Goal: Task Accomplishment & Management: Complete application form

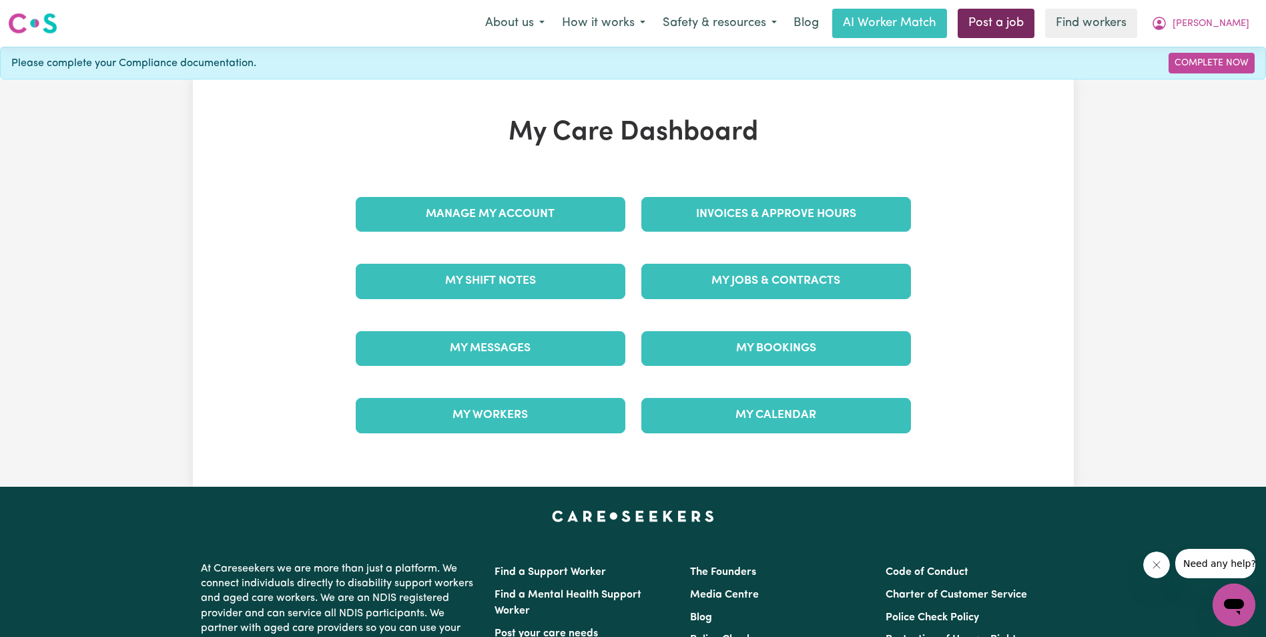
click at [1021, 27] on link "Post a job" at bounding box center [996, 23] width 77 height 29
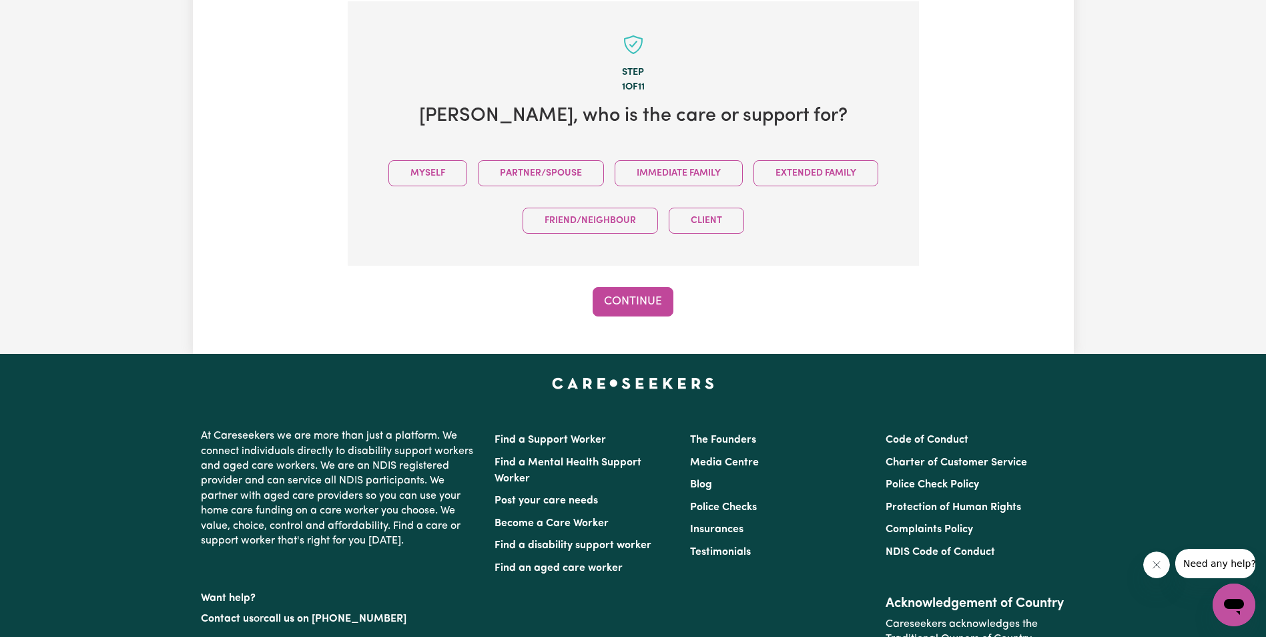
scroll to position [292, 0]
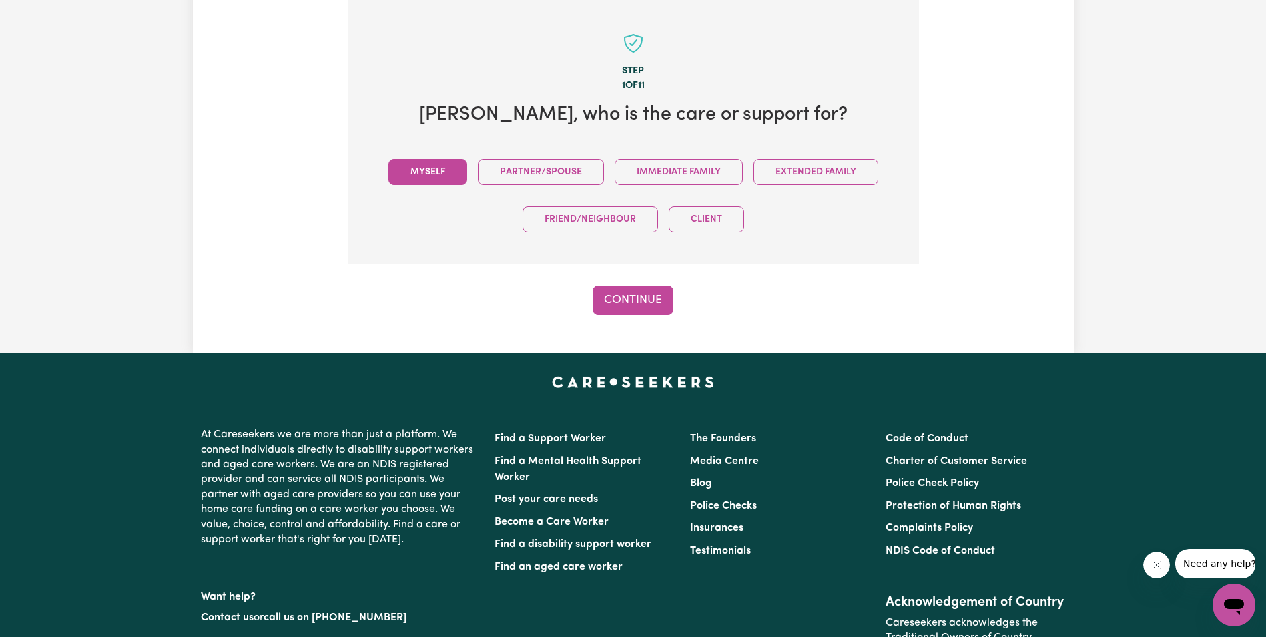
click at [399, 164] on button "Myself" at bounding box center [427, 172] width 79 height 26
click at [424, 182] on button "Myself" at bounding box center [427, 172] width 79 height 26
click at [611, 297] on button "Continue" at bounding box center [633, 300] width 81 height 29
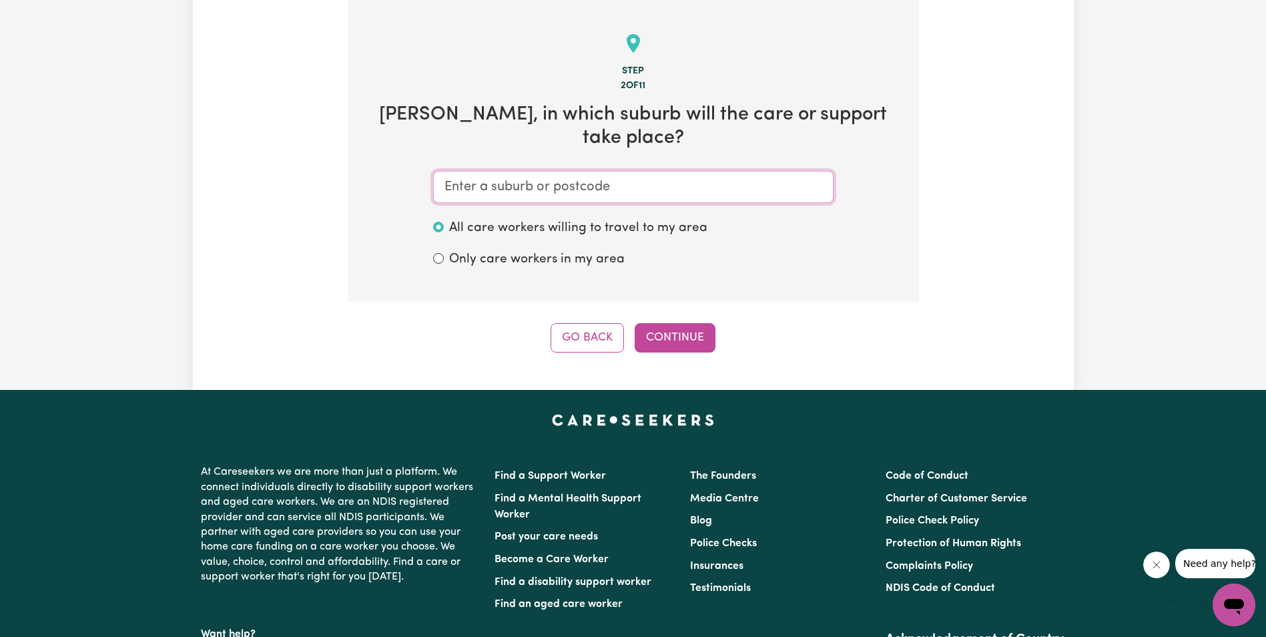
click at [476, 176] on input "text" at bounding box center [633, 187] width 401 height 32
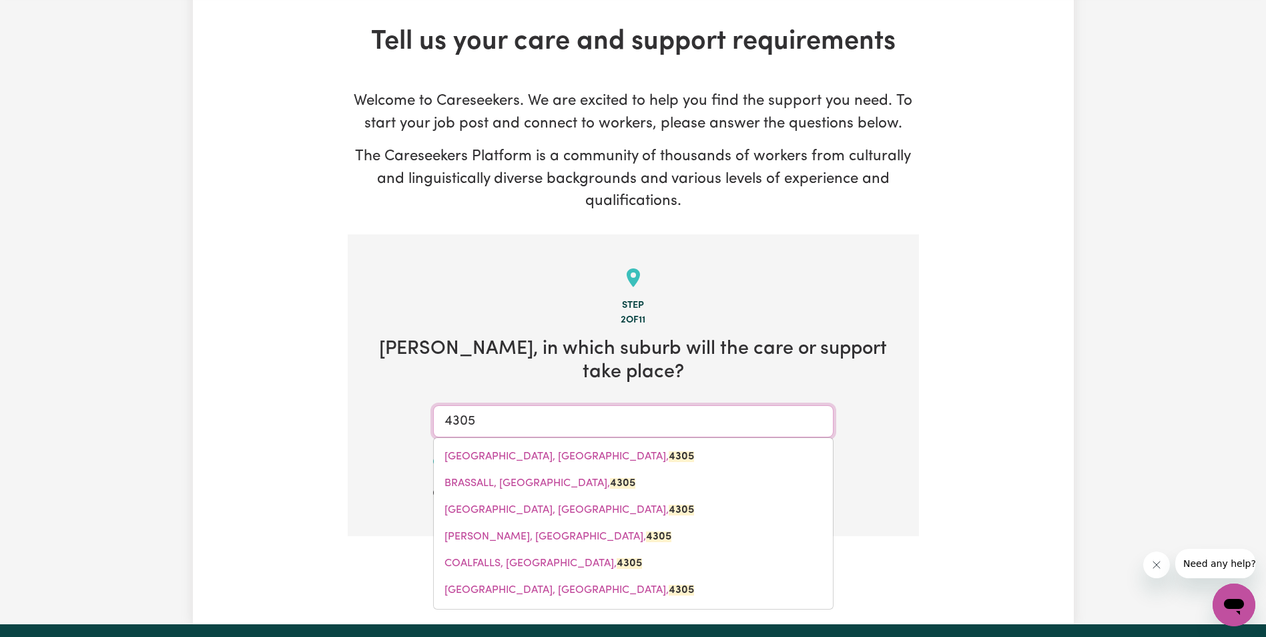
scroll to position [54, 0]
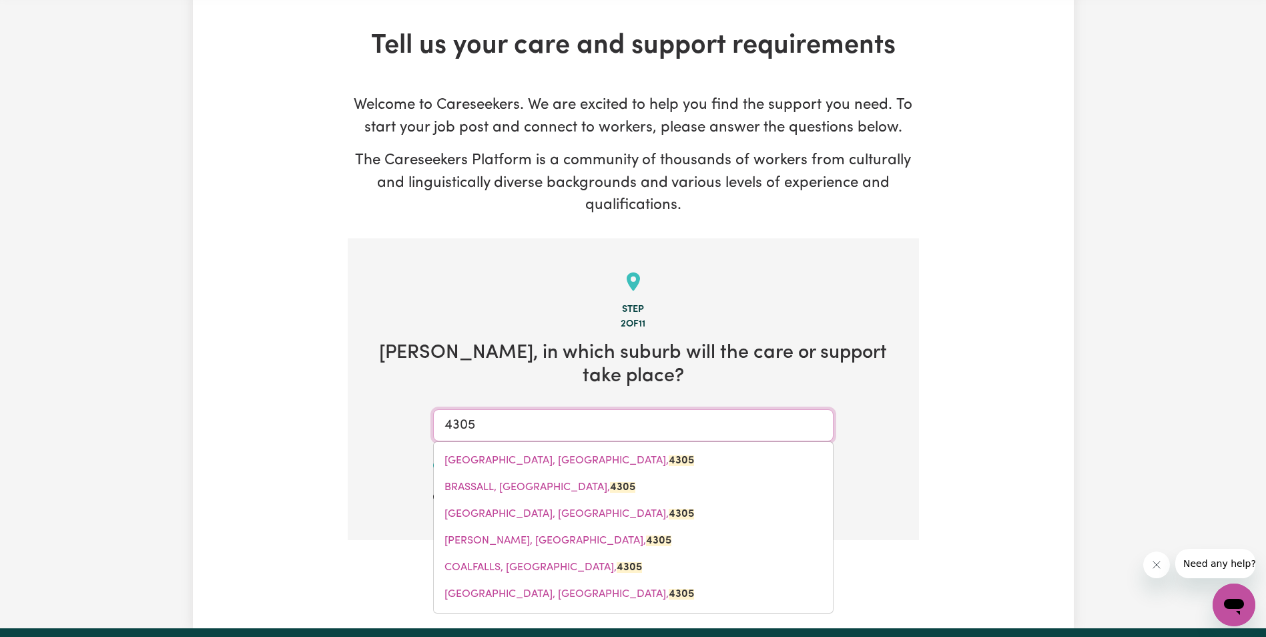
drag, startPoint x: 469, startPoint y: 404, endPoint x: 353, endPoint y: 394, distance: 116.5
click at [365, 395] on section "Step 2 of 11 Tyler , in which suburb will the care or support take place? [GEOG…" at bounding box center [633, 389] width 571 height 302
type input "5"
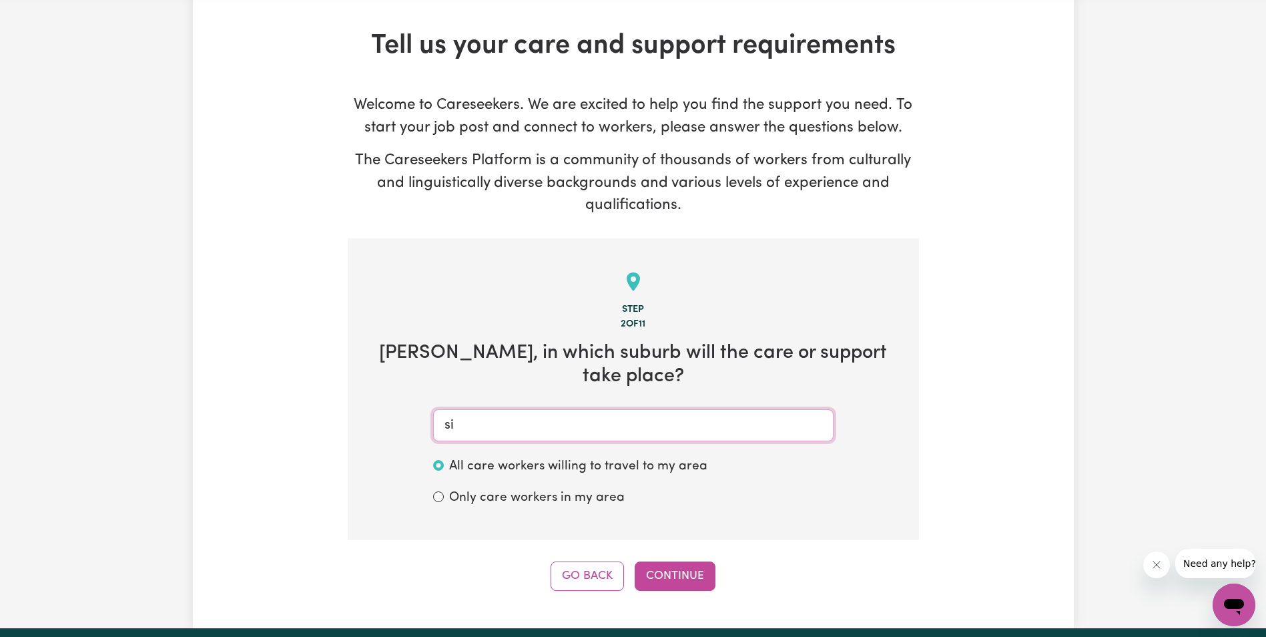
type input "sil"
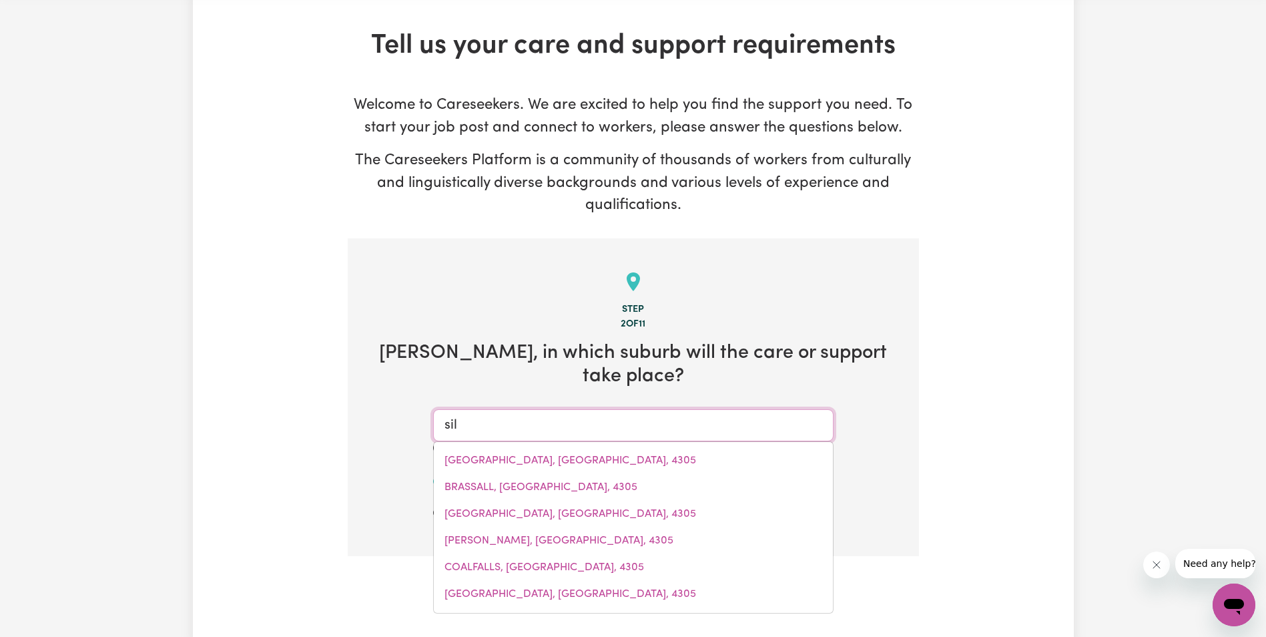
type input "[GEOGRAPHIC_DATA], [GEOGRAPHIC_DATA], 2372"
type input "silk"
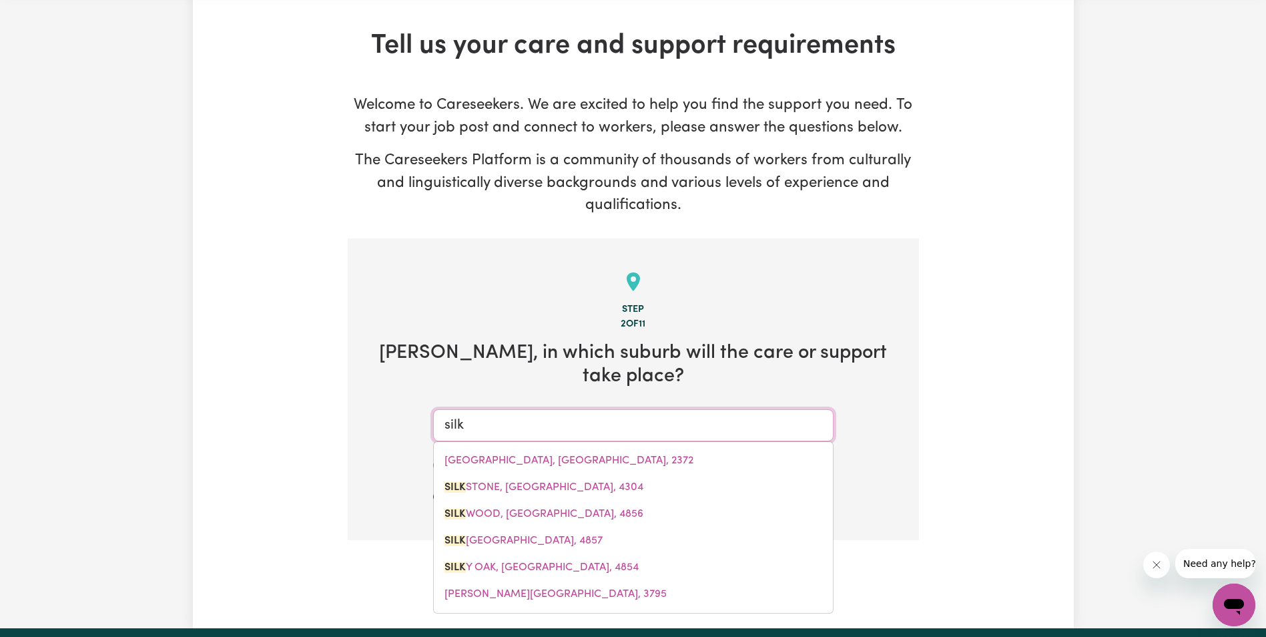
type input "silkSTONE, [GEOGRAPHIC_DATA], 4304"
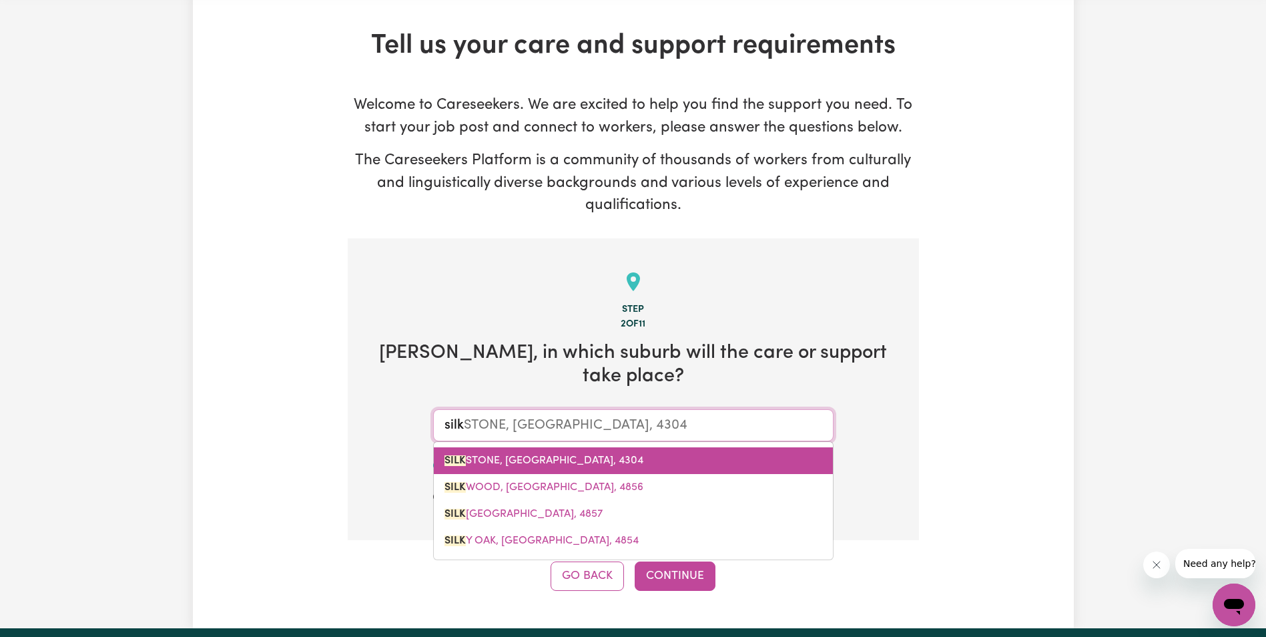
click at [513, 455] on span "SILK STONE, [GEOGRAPHIC_DATA], 4304" at bounding box center [544, 460] width 199 height 11
type input "SILKSTONE, [GEOGRAPHIC_DATA], 4304"
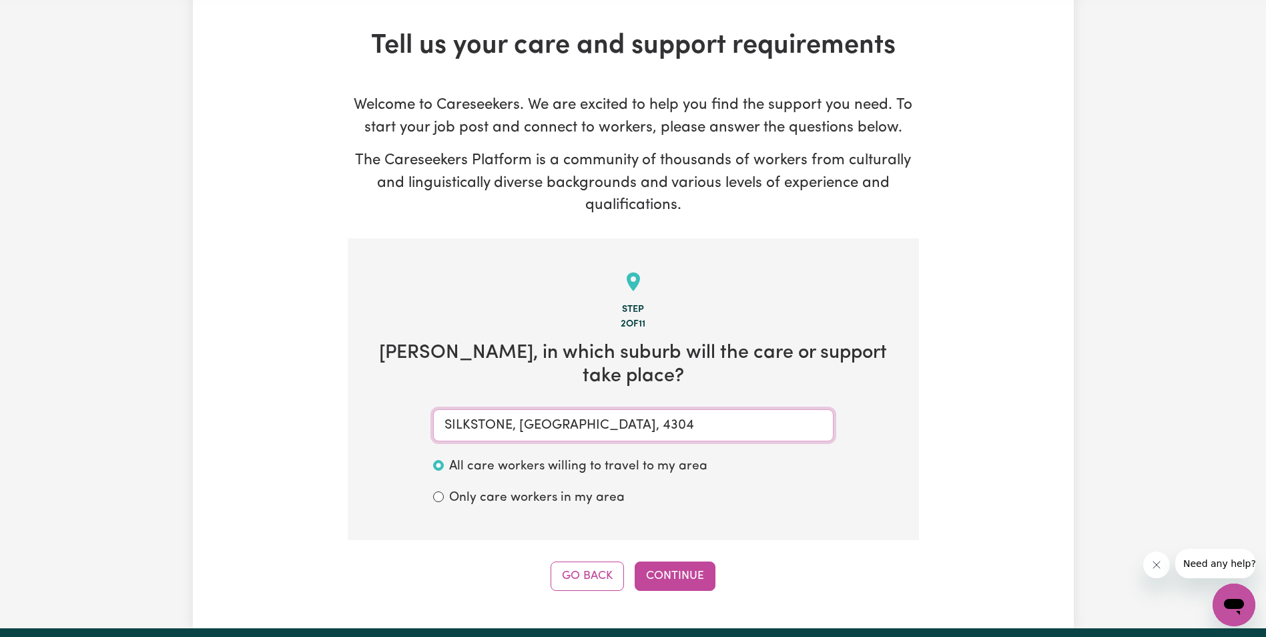
type input "SILKSTONE, [GEOGRAPHIC_DATA], 4304"
click at [717, 567] on div "Go Back Continue" at bounding box center [633, 575] width 571 height 29
click at [674, 561] on button "Continue" at bounding box center [675, 575] width 81 height 29
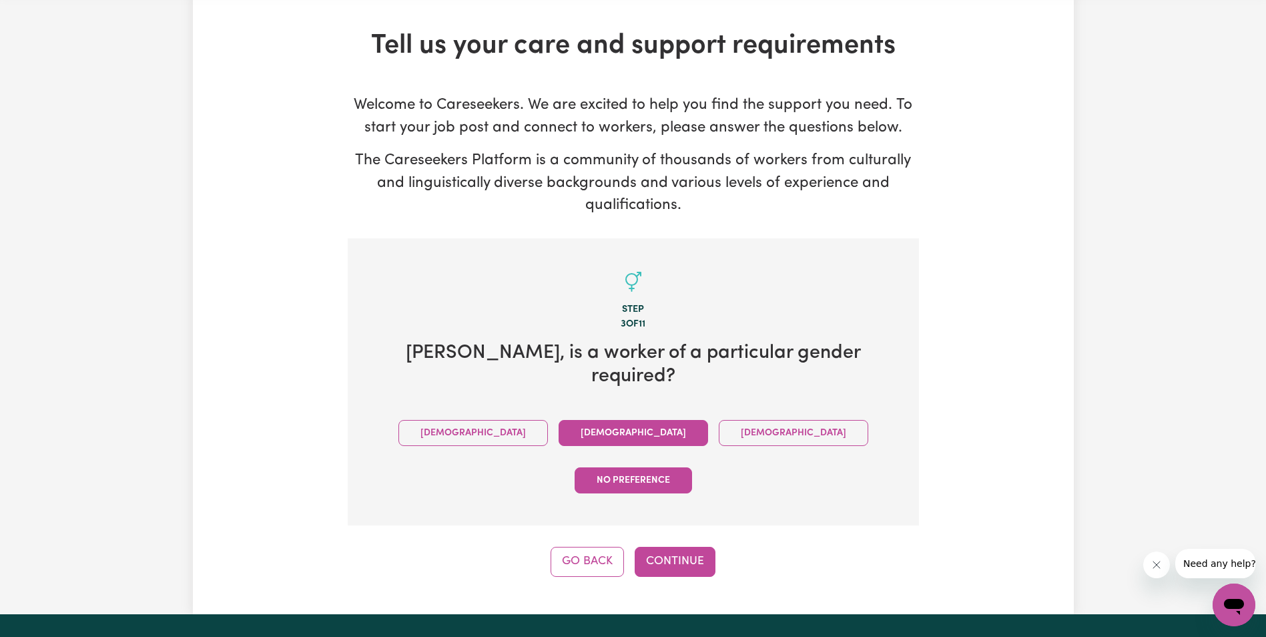
click at [559, 420] on button "[DEMOGRAPHIC_DATA]" at bounding box center [634, 433] width 150 height 26
click at [678, 547] on button "Continue" at bounding box center [675, 561] width 81 height 29
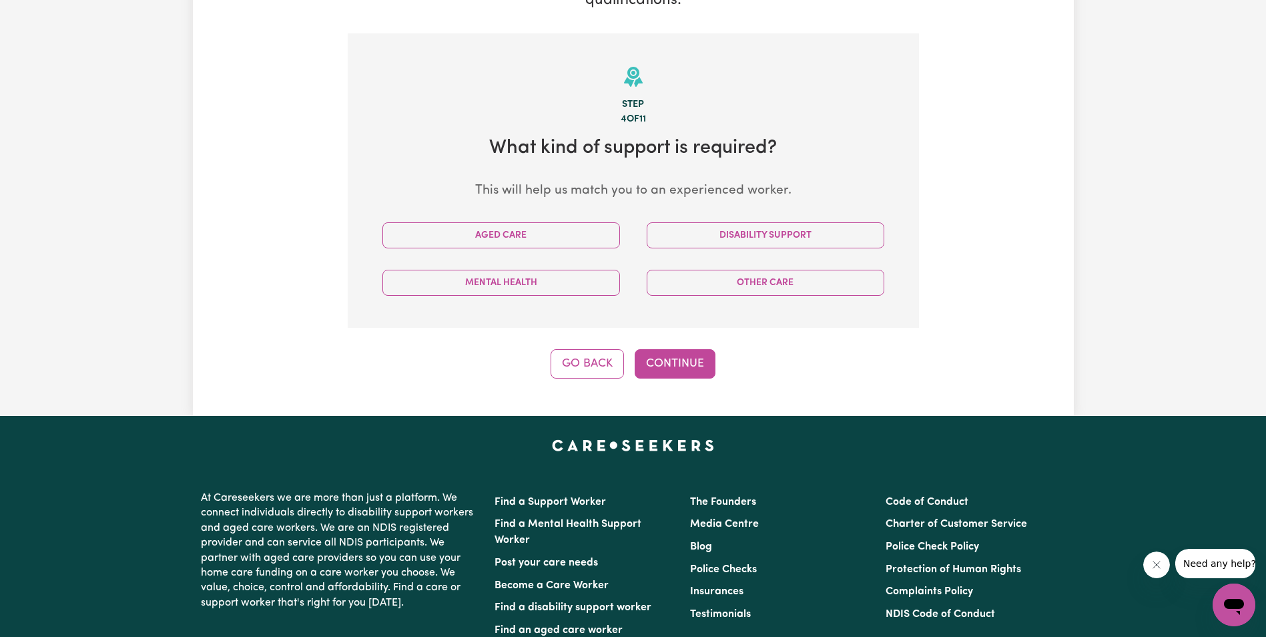
scroll to position [292, 0]
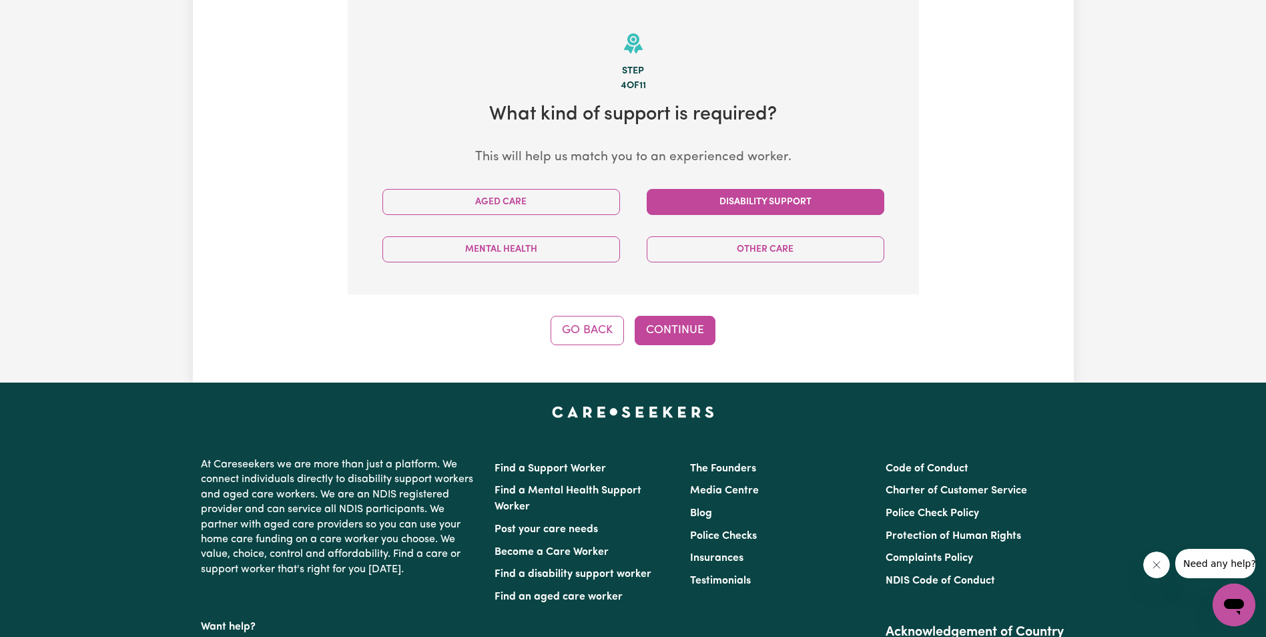
click at [718, 212] on button "Disability Support" at bounding box center [766, 202] width 238 height 26
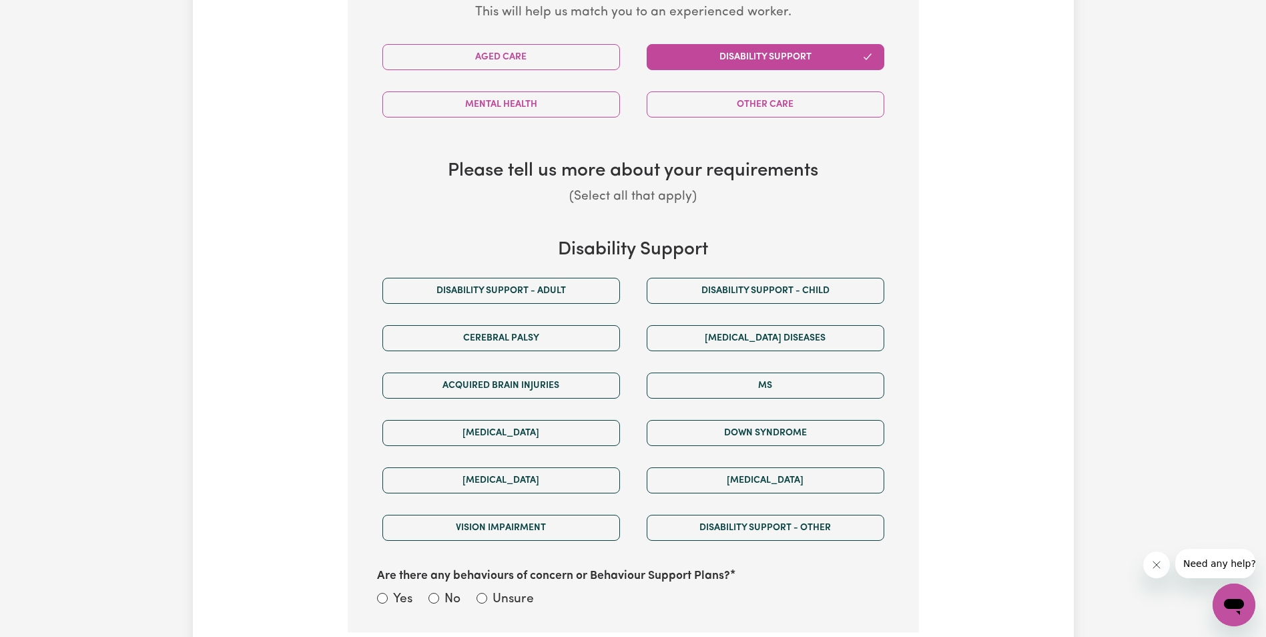
scroll to position [525, 0]
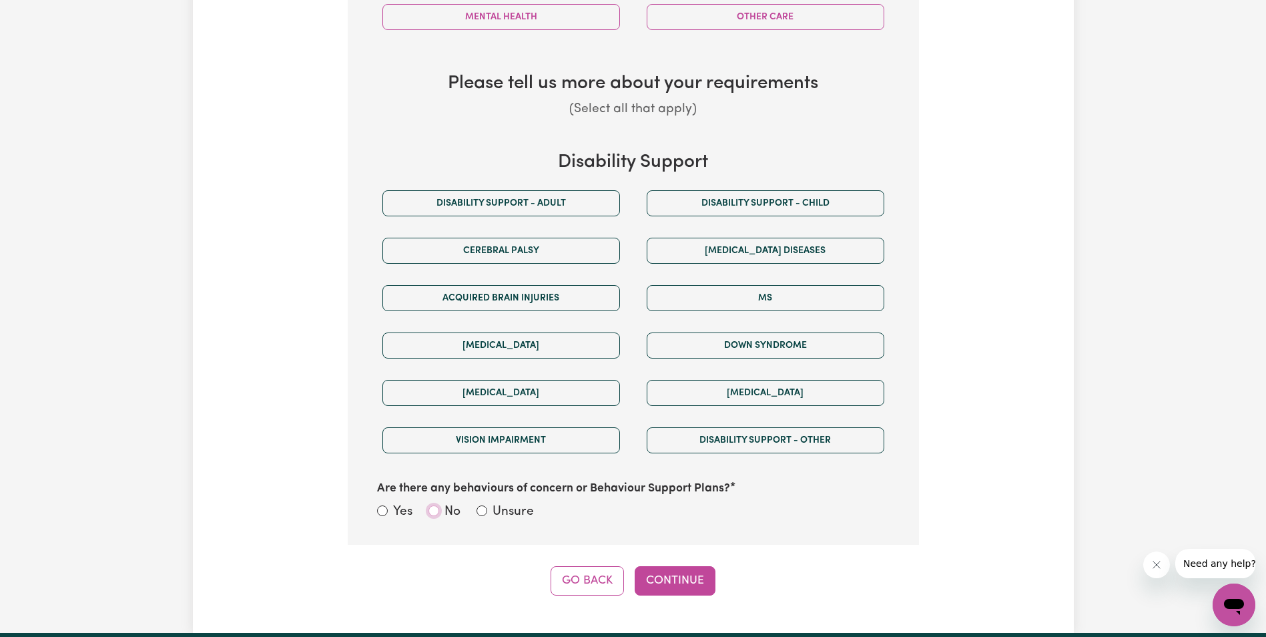
click at [432, 512] on input "No" at bounding box center [434, 510] width 11 height 11
radio input "true"
click at [678, 579] on button "Continue" at bounding box center [675, 580] width 81 height 29
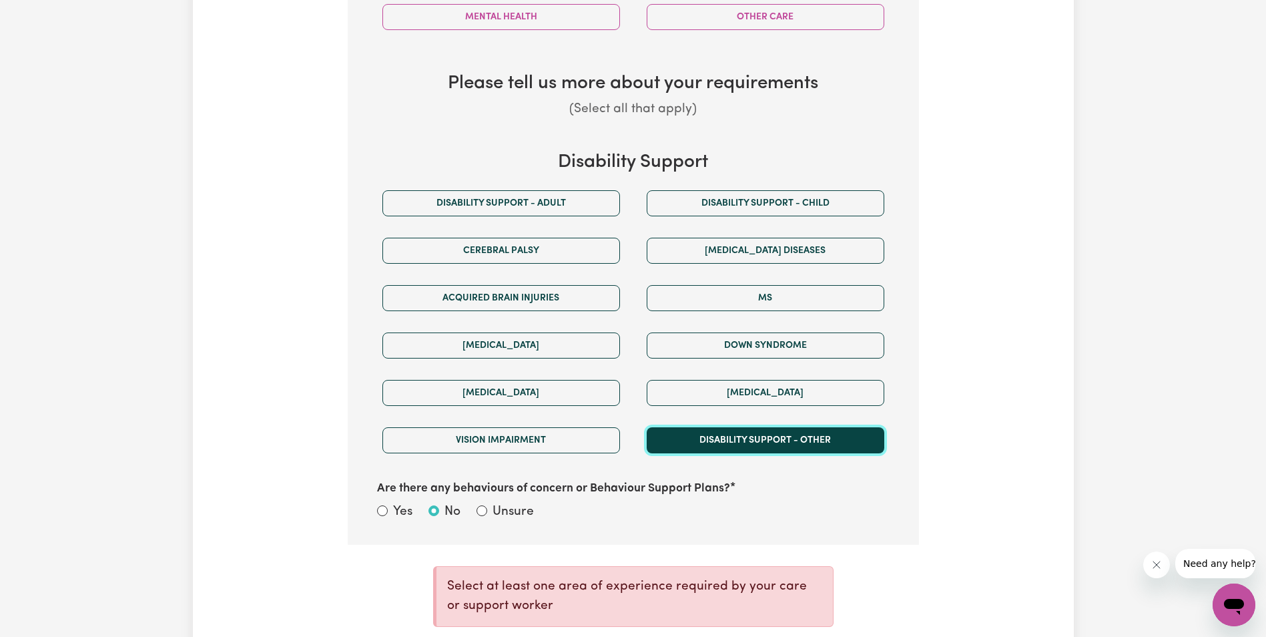
click at [715, 431] on button "Disability support - Other" at bounding box center [766, 440] width 238 height 26
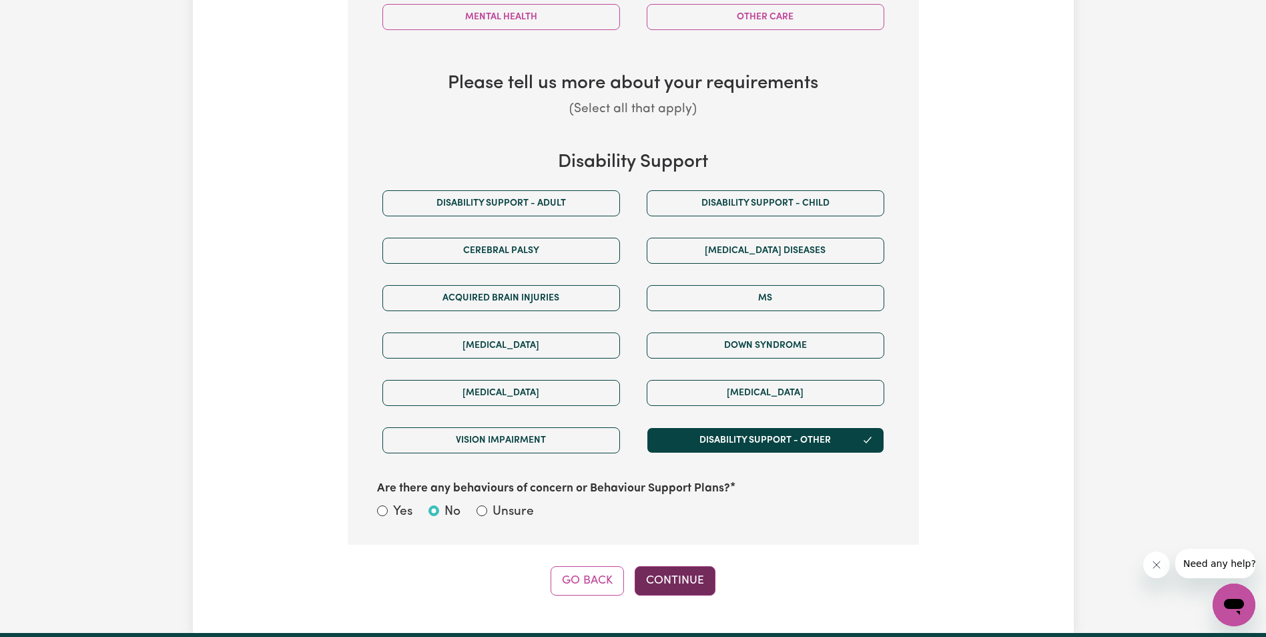
click at [679, 587] on button "Continue" at bounding box center [675, 580] width 81 height 29
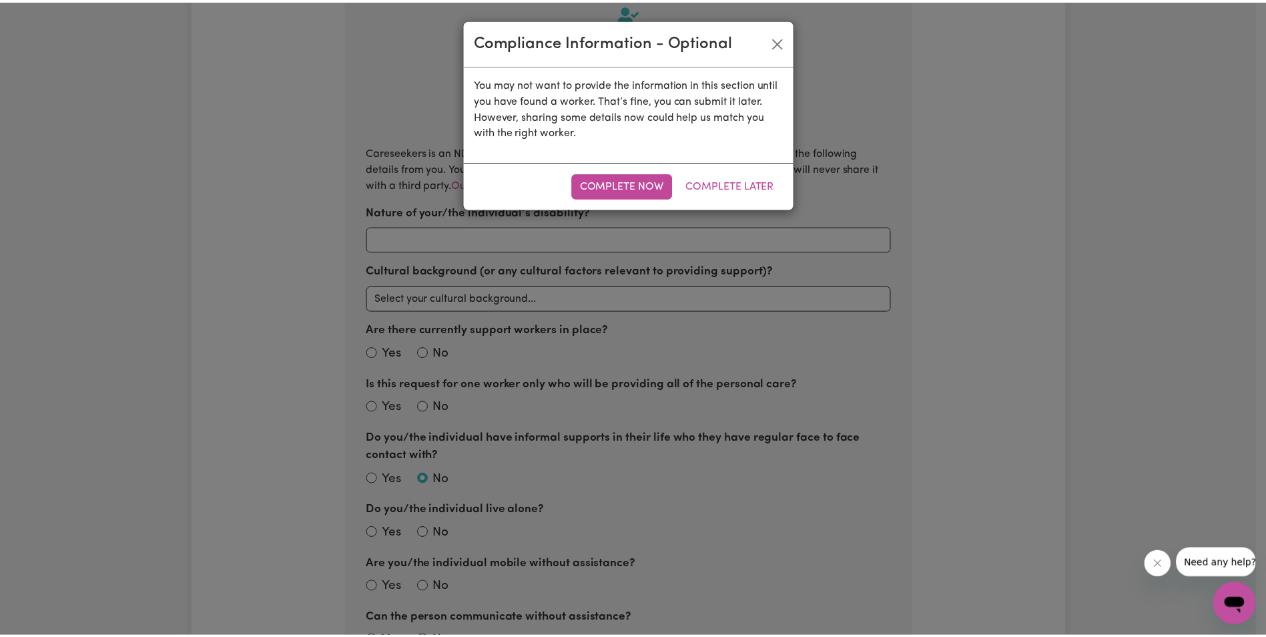
scroll to position [292, 0]
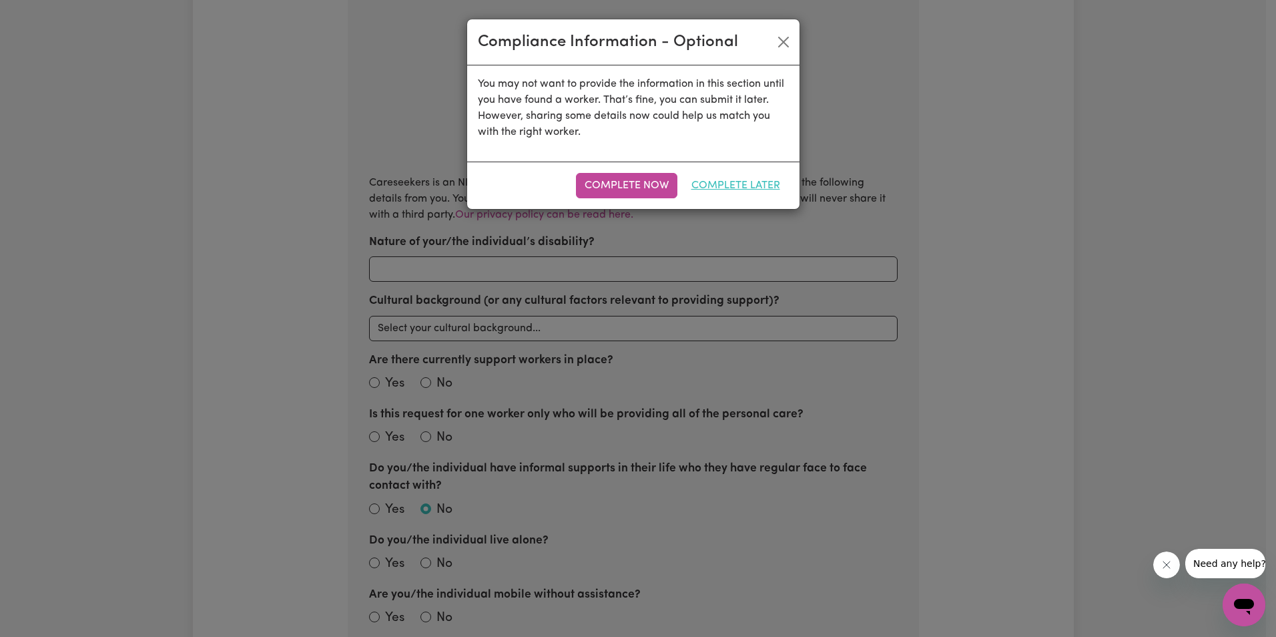
click at [721, 180] on button "Complete Later" at bounding box center [736, 185] width 106 height 25
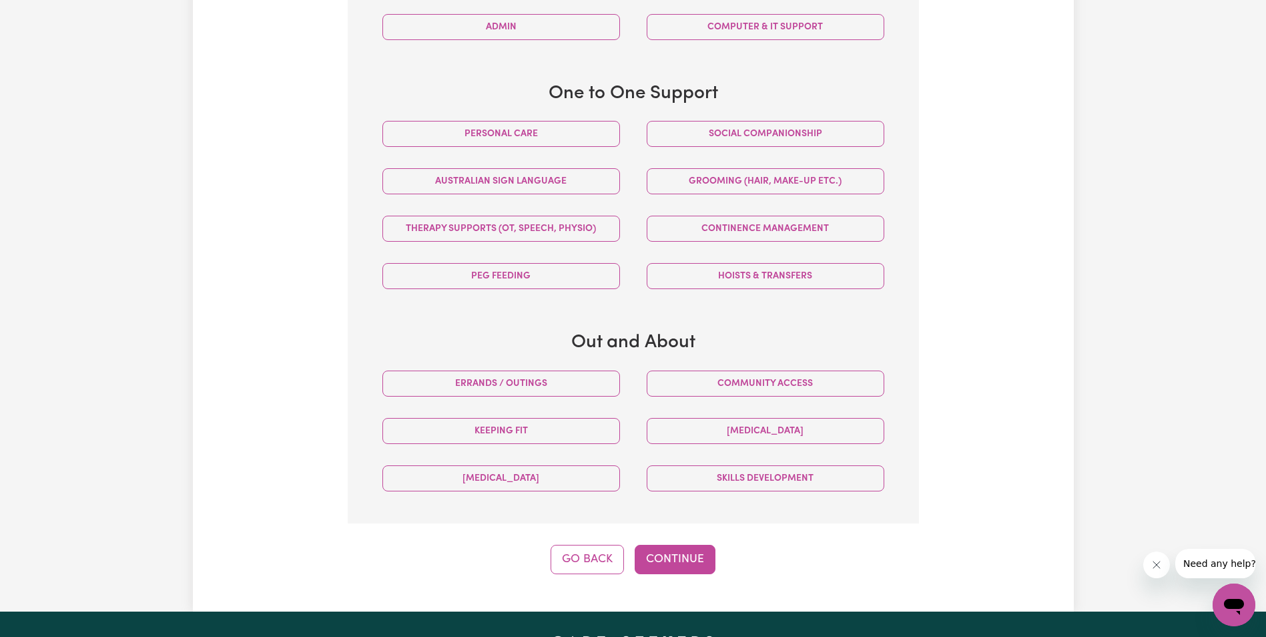
scroll to position [658, 0]
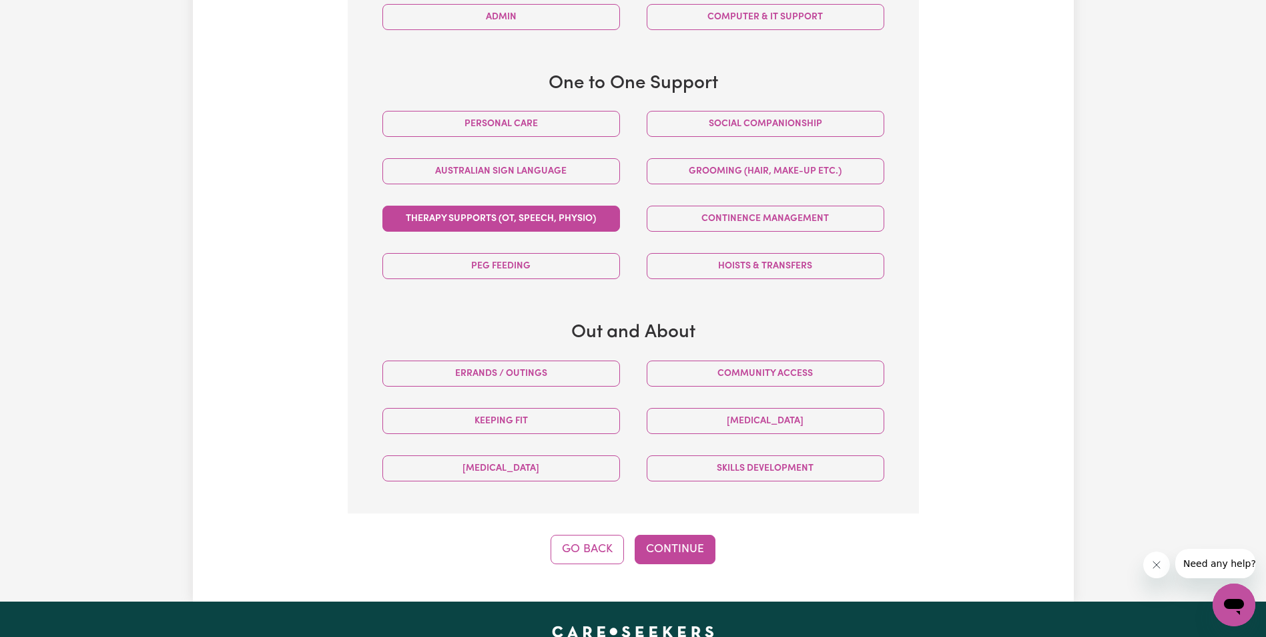
click at [549, 224] on button "Therapy Supports (OT, speech, physio)" at bounding box center [501, 219] width 238 height 26
click at [690, 557] on button "Continue" at bounding box center [675, 549] width 81 height 29
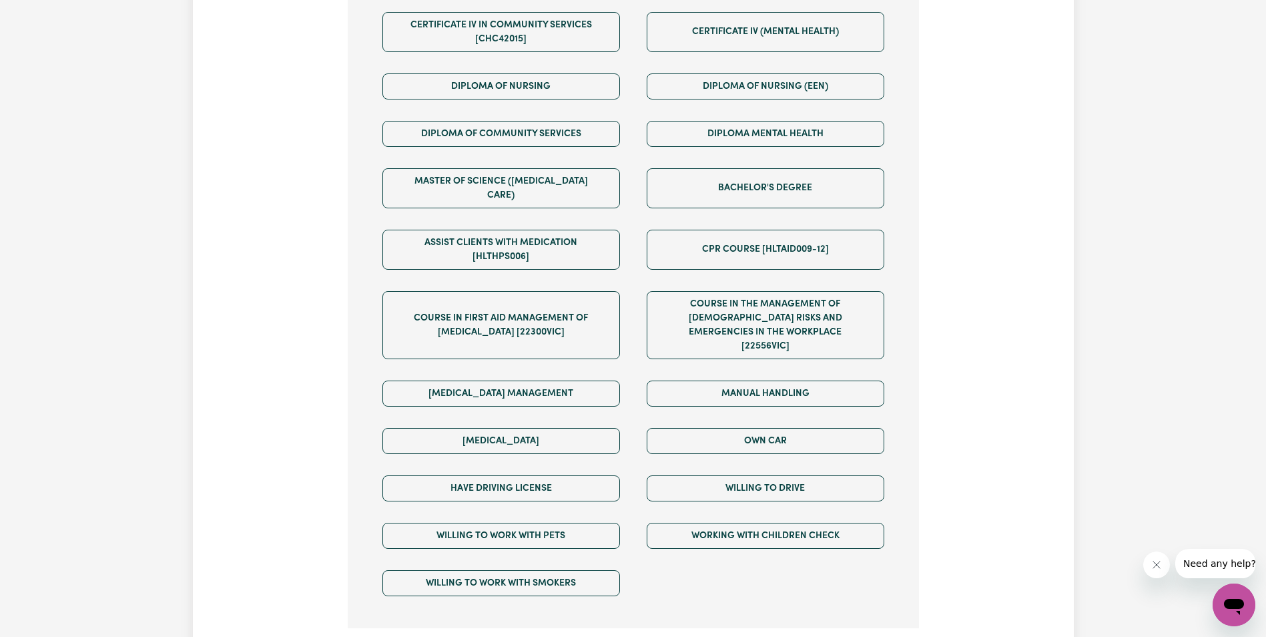
scroll to position [696, 0]
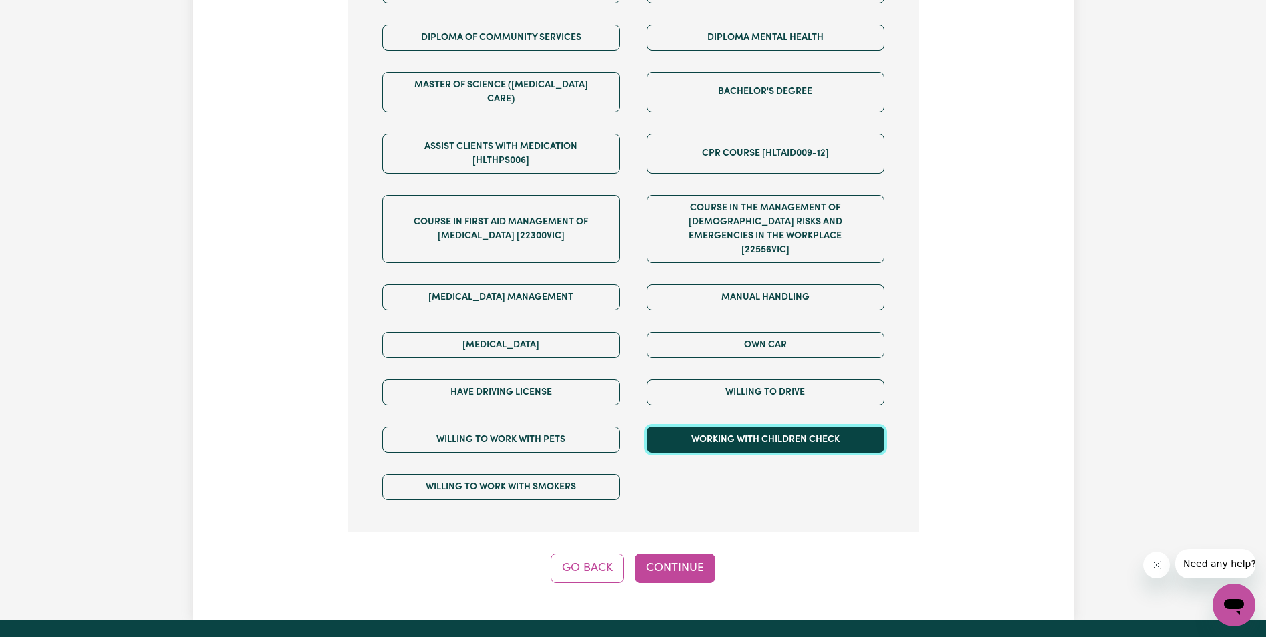
click at [737, 427] on button "Working with Children Check" at bounding box center [766, 440] width 238 height 26
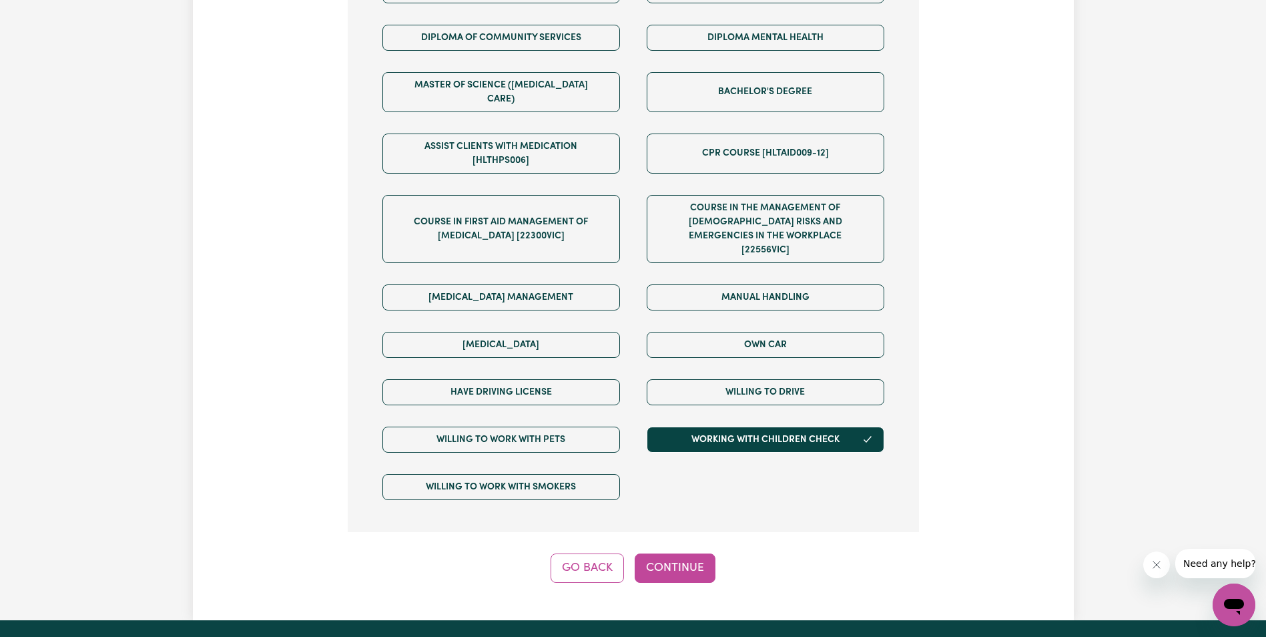
click at [670, 553] on button "Continue" at bounding box center [675, 567] width 81 height 29
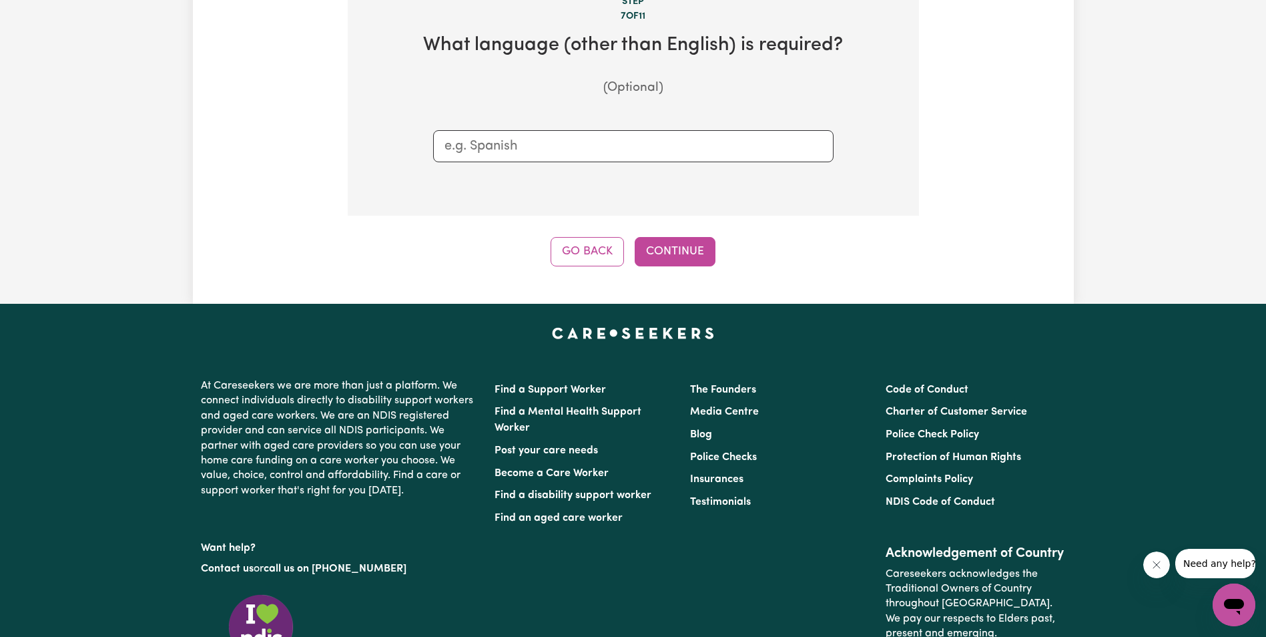
scroll to position [292, 0]
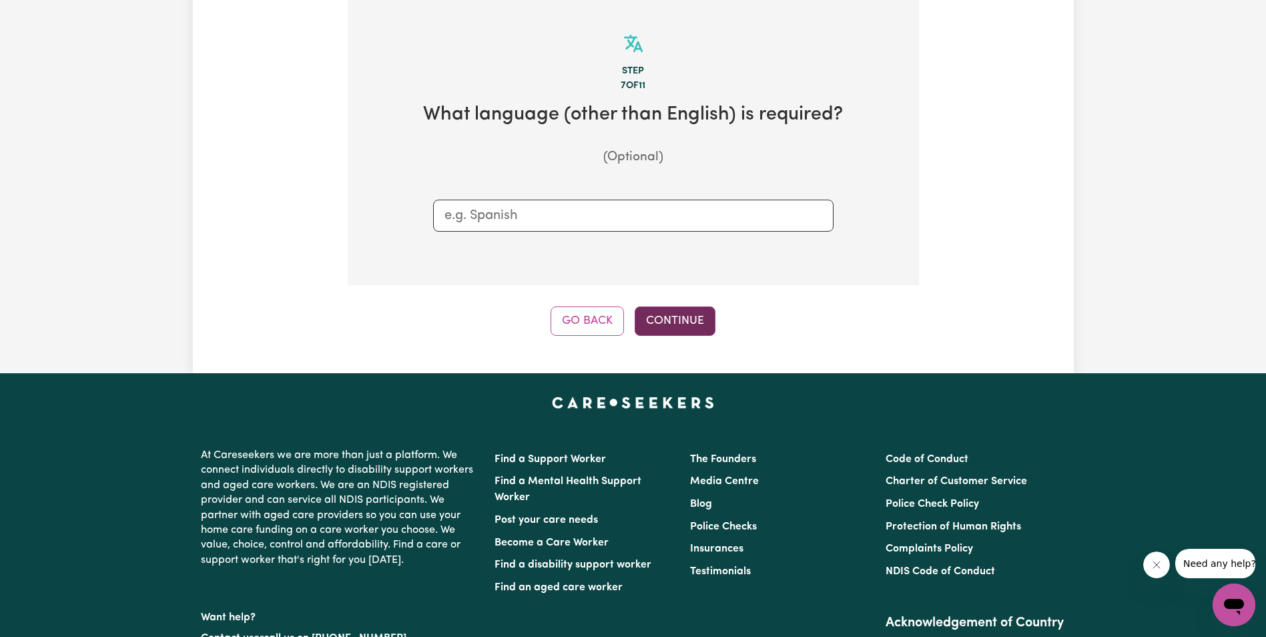
click at [696, 324] on button "Continue" at bounding box center [675, 320] width 81 height 29
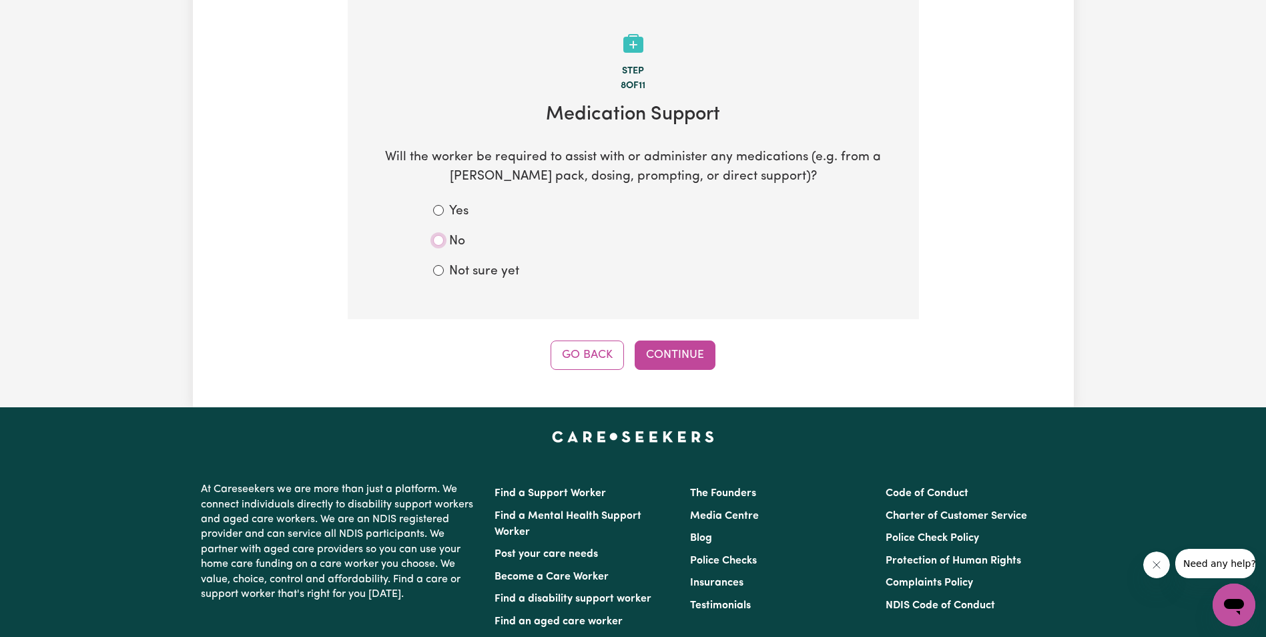
click at [438, 238] on input "No" at bounding box center [438, 240] width 11 height 11
radio input "true"
click at [662, 344] on button "Continue" at bounding box center [675, 354] width 81 height 29
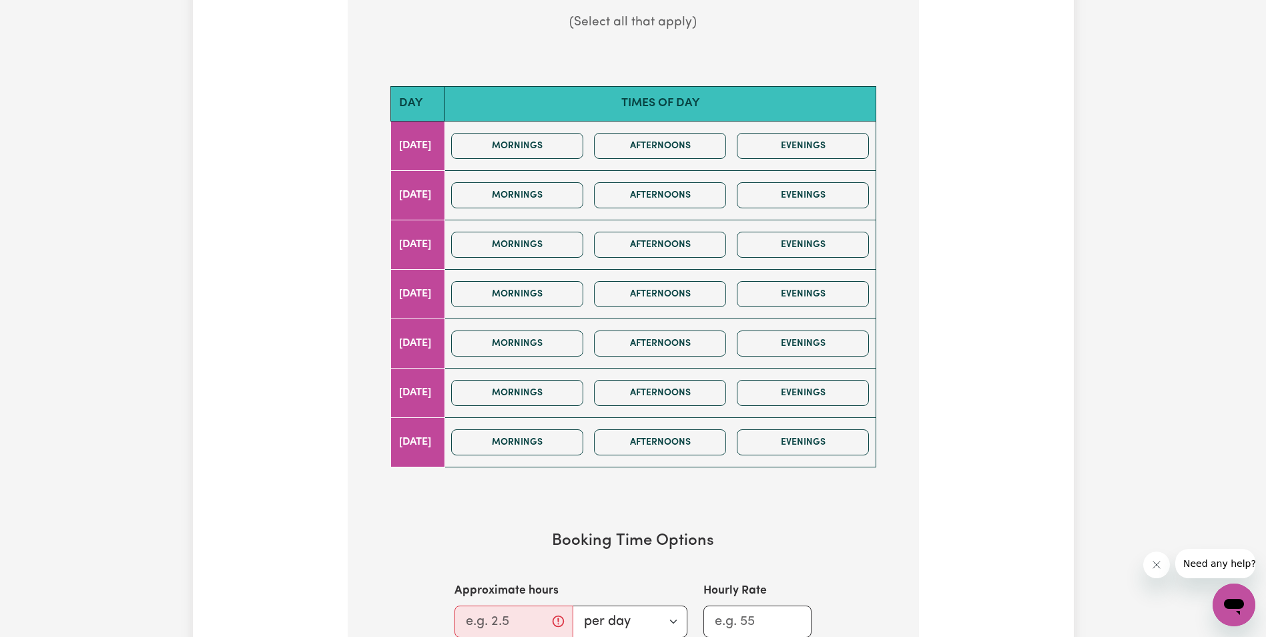
scroll to position [410, 0]
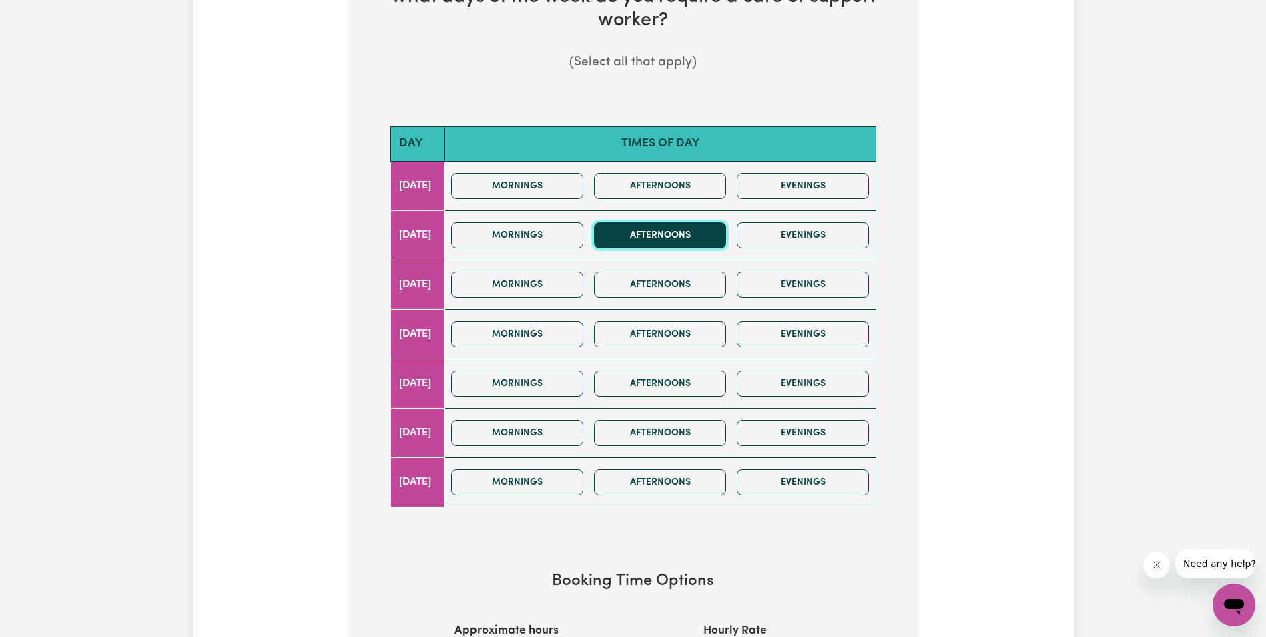
click at [671, 234] on button "Afternoons" at bounding box center [660, 235] width 132 height 26
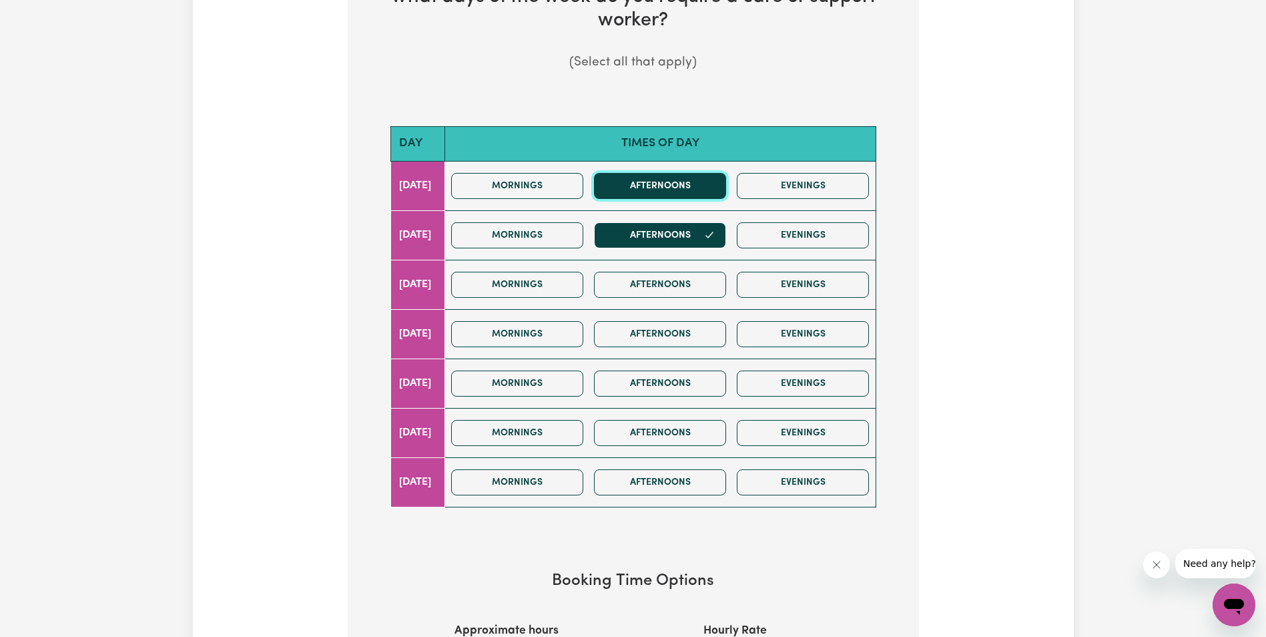
click at [670, 184] on button "Afternoons" at bounding box center [660, 186] width 132 height 26
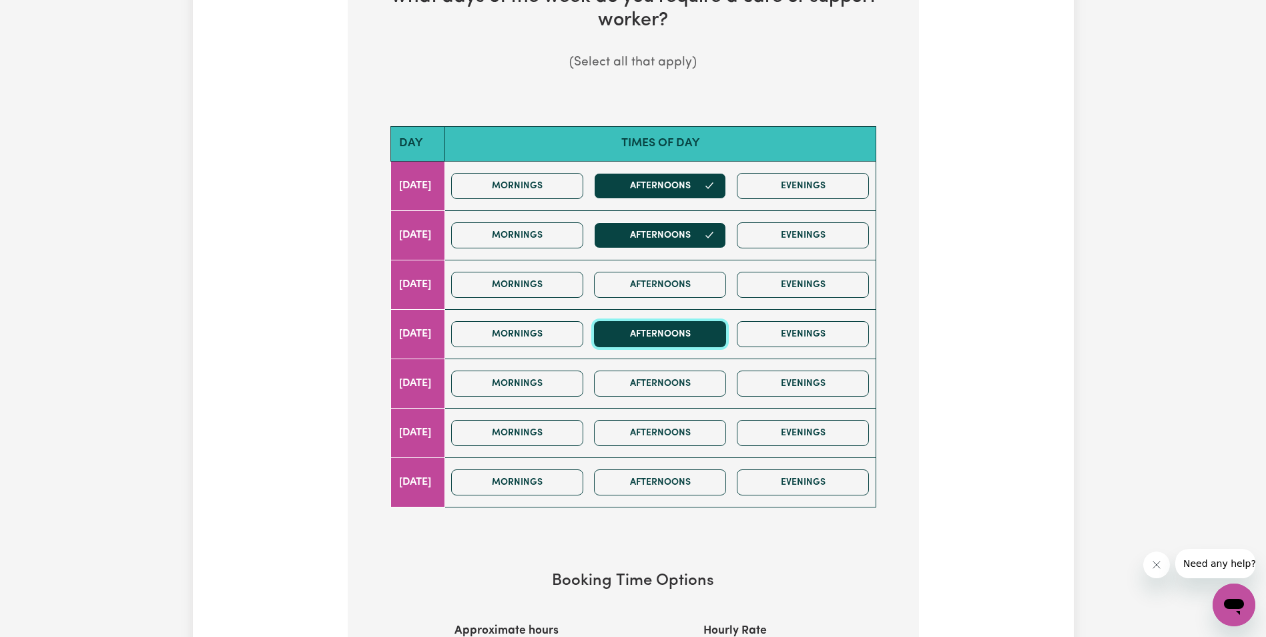
click at [678, 331] on button "Afternoons" at bounding box center [660, 334] width 132 height 26
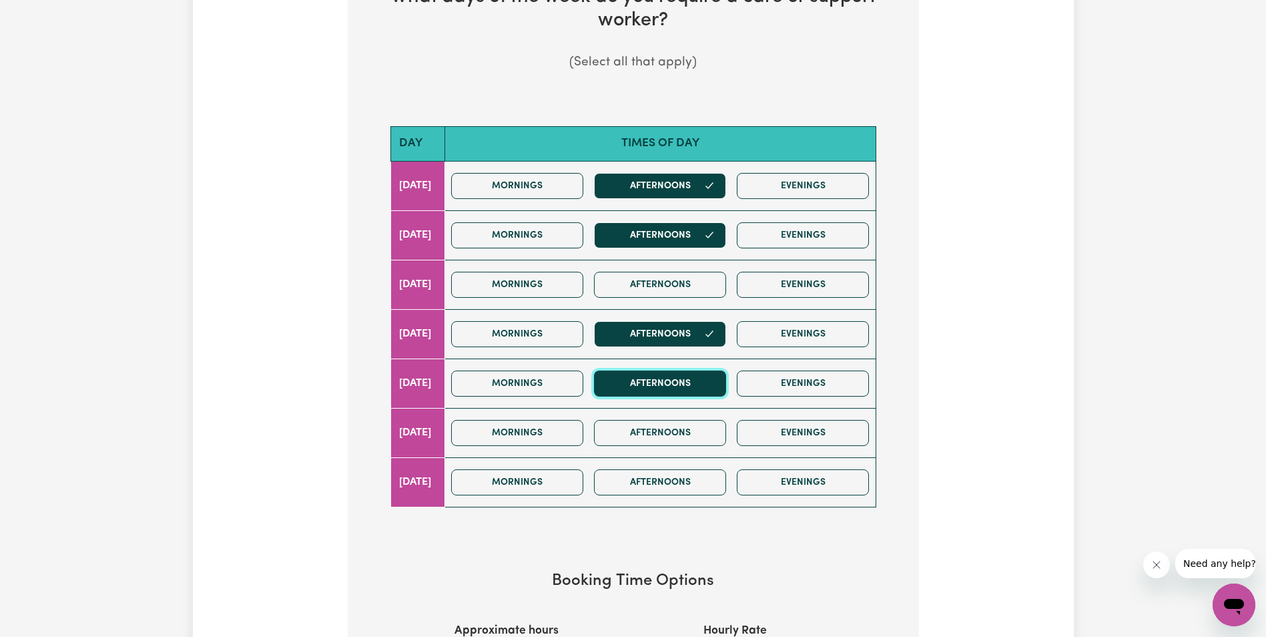
click at [684, 383] on button "Afternoons" at bounding box center [660, 383] width 132 height 26
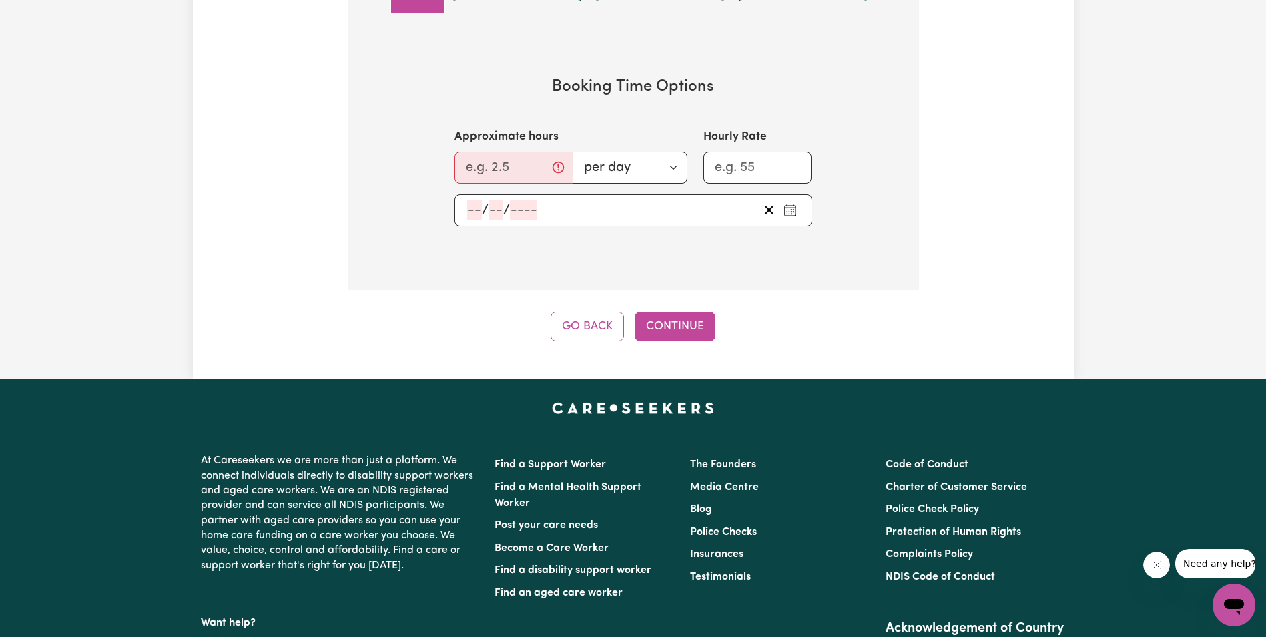
scroll to position [912, 0]
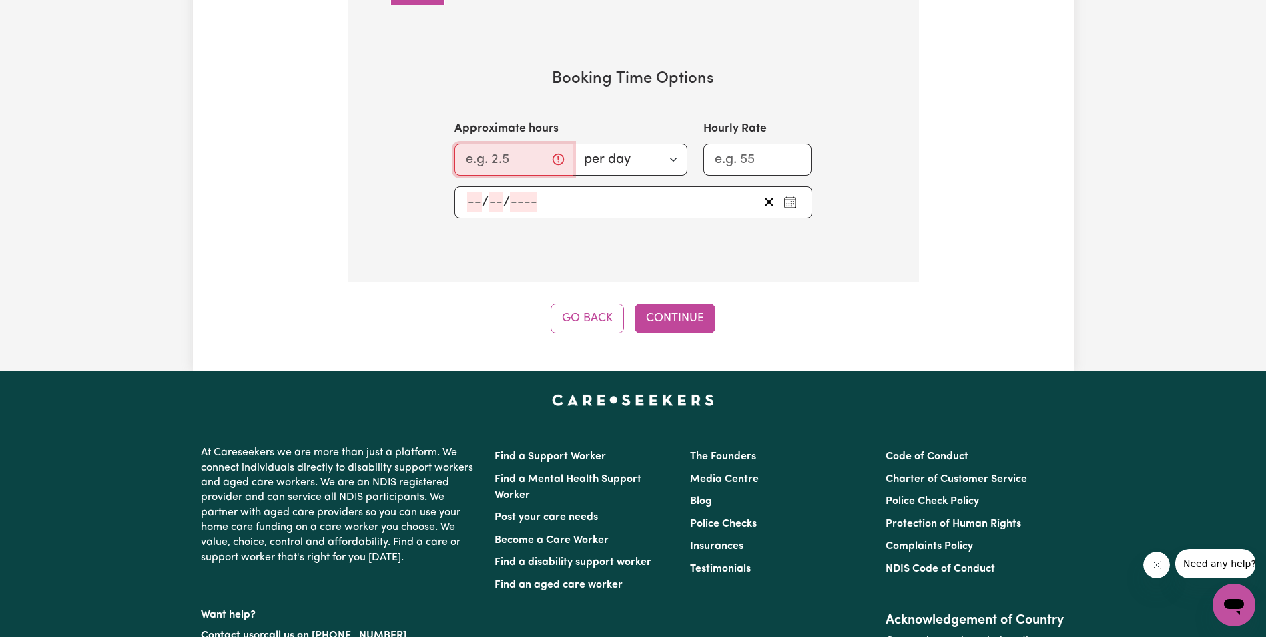
click at [514, 161] on input "Approximate hours" at bounding box center [514, 160] width 119 height 32
type input "1"
click at [653, 225] on section "Booking Time Options Approximate hours 1 per day per week Hourly Rate / /" at bounding box center [633, 144] width 529 height 192
click at [656, 312] on button "Continue" at bounding box center [675, 318] width 81 height 29
